Goal: Task Accomplishment & Management: Use online tool/utility

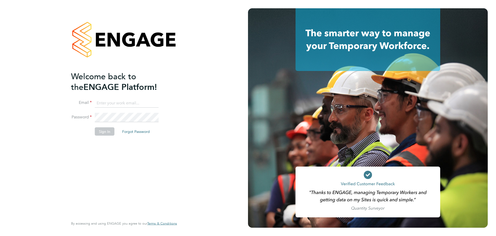
click at [110, 101] on input at bounding box center [127, 102] width 64 height 9
type input "[EMAIL_ADDRESS][PERSON_NAME][DOMAIN_NAME]"
click at [109, 133] on button "Sign In" at bounding box center [105, 131] width 20 height 8
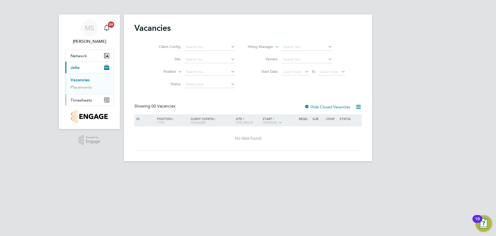
click at [81, 99] on span "Timesheets" at bounding box center [81, 99] width 21 height 5
click at [81, 90] on link "Timesheets" at bounding box center [81, 91] width 21 height 5
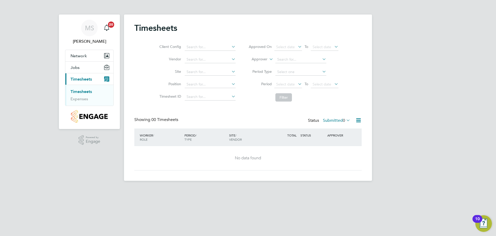
click at [345, 120] on icon at bounding box center [345, 119] width 0 height 7
click at [258, 189] on html "MS Mark Steadman Notifications 20 Applications: Network Team Members Sites Jobs…" at bounding box center [248, 94] width 496 height 189
